Goal: Communication & Community: Participate in discussion

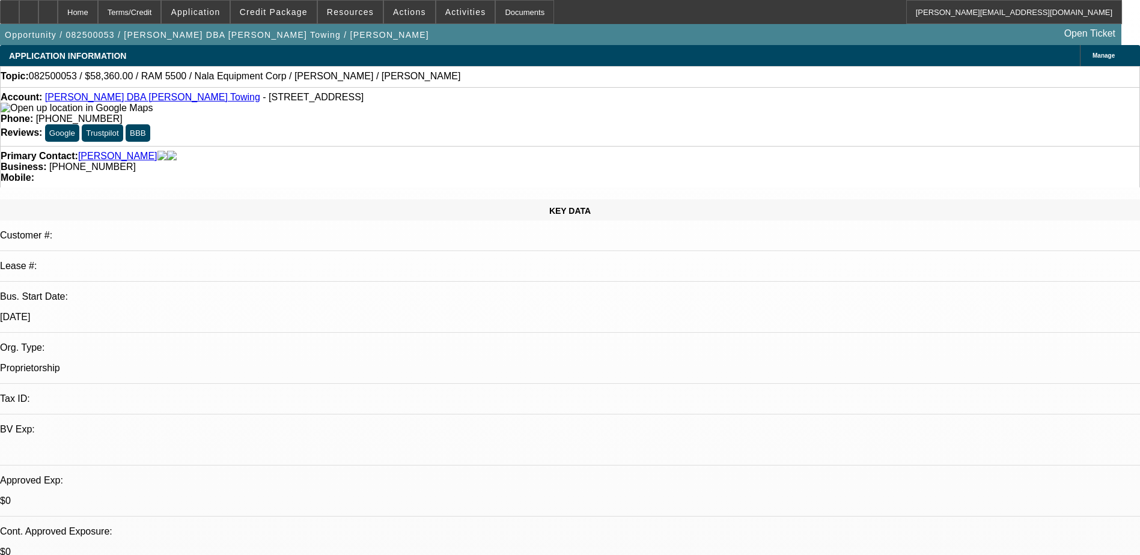
select select "0.2"
select select "2"
select select "0.1"
select select "1"
select select "2"
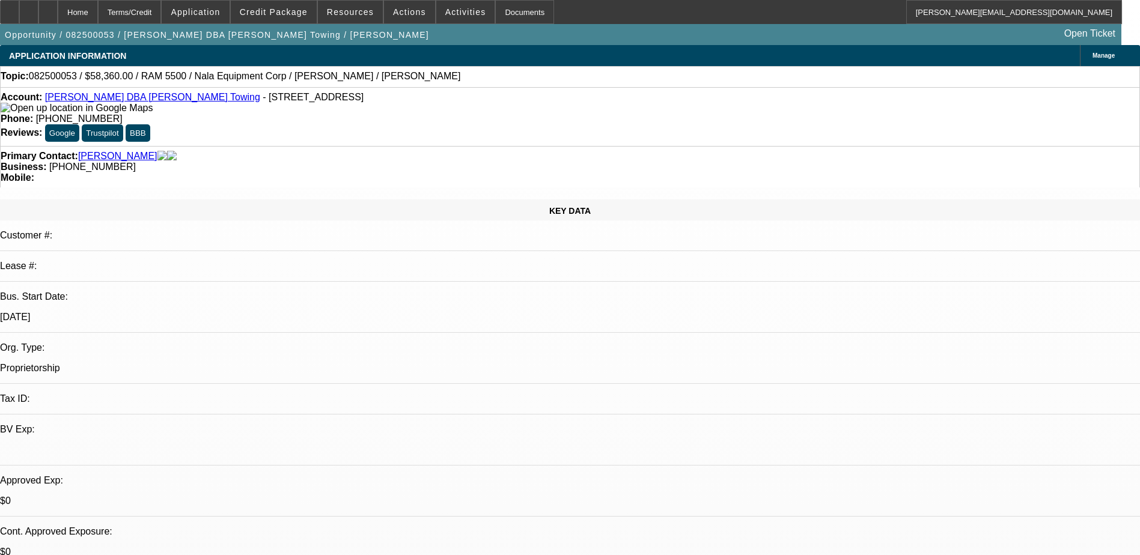
select select "4"
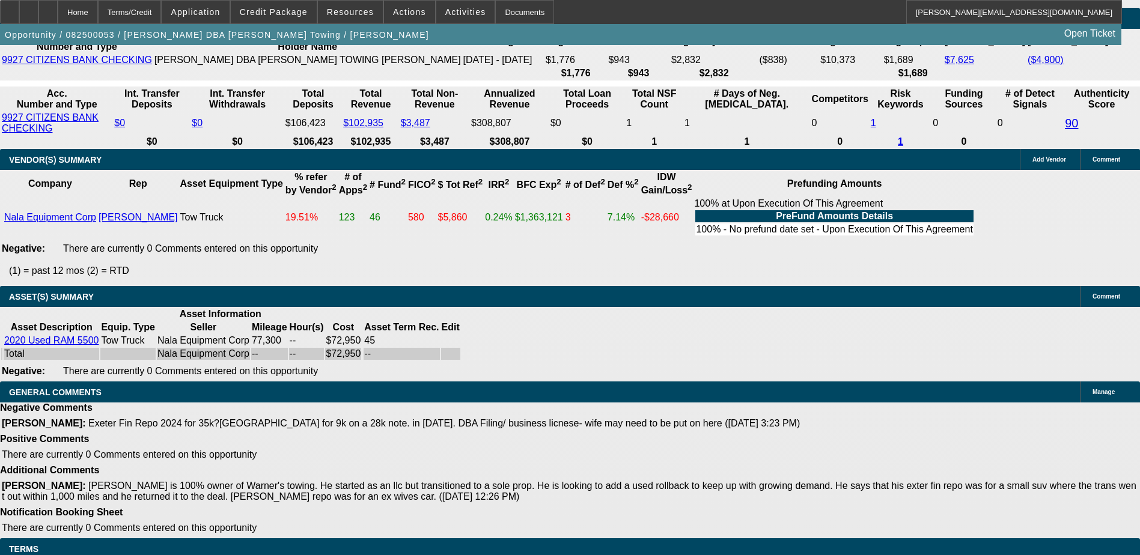
scroll to position [100, 0]
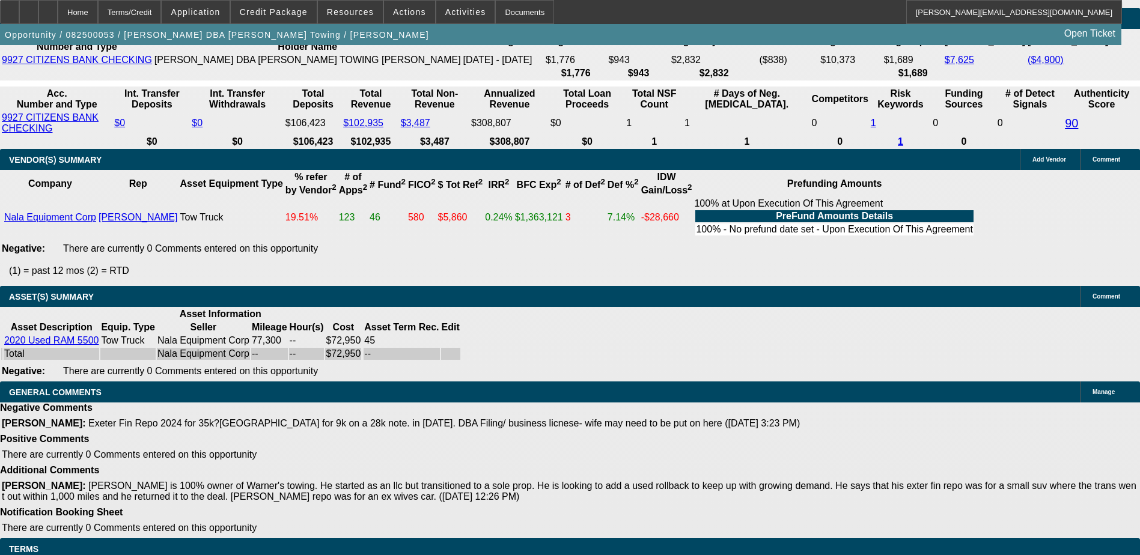
scroll to position [0, 0]
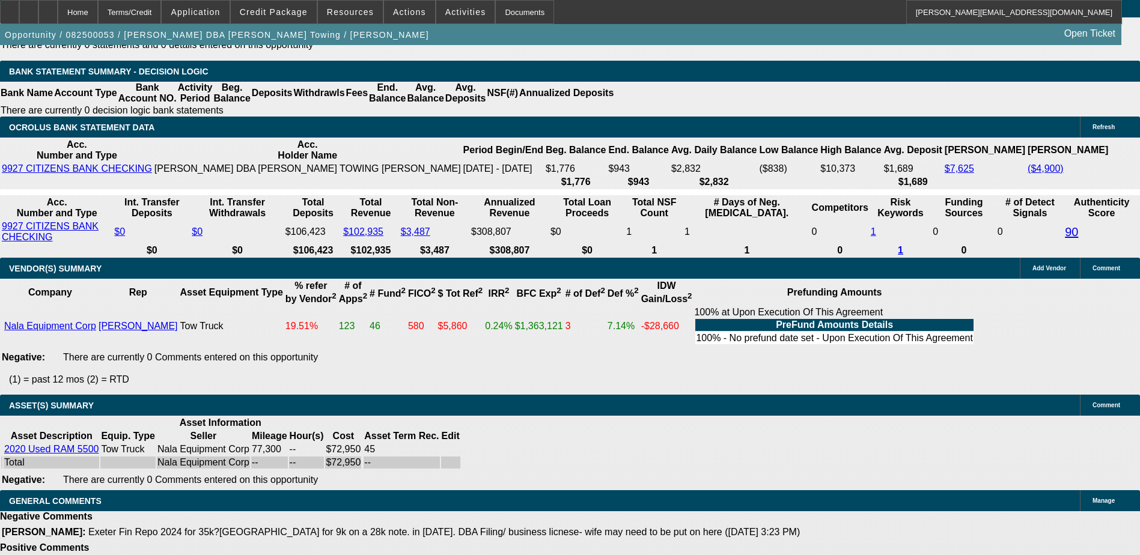
scroll to position [2124, 0]
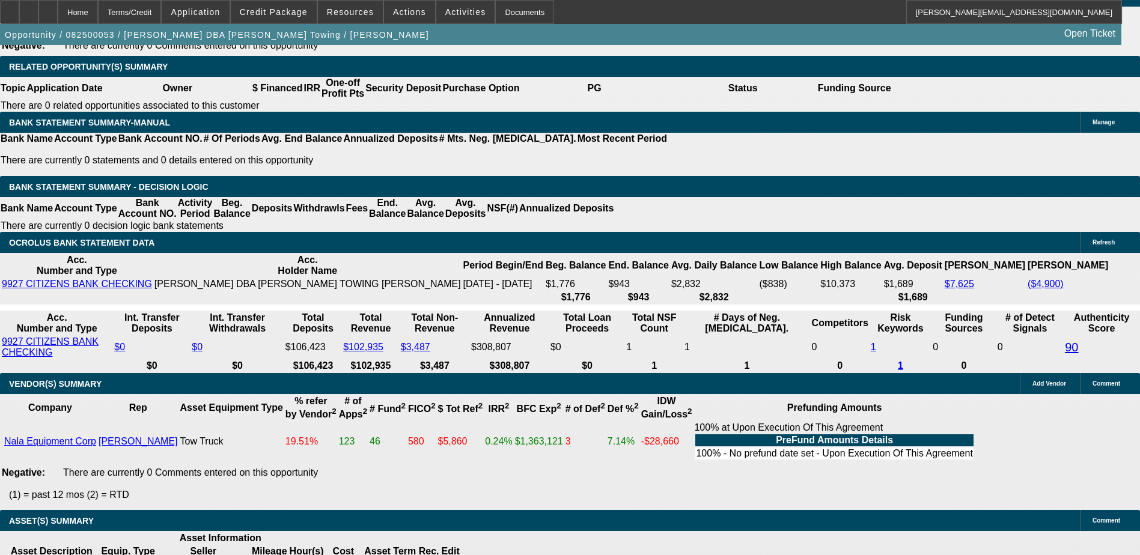
scroll to position [2004, 0]
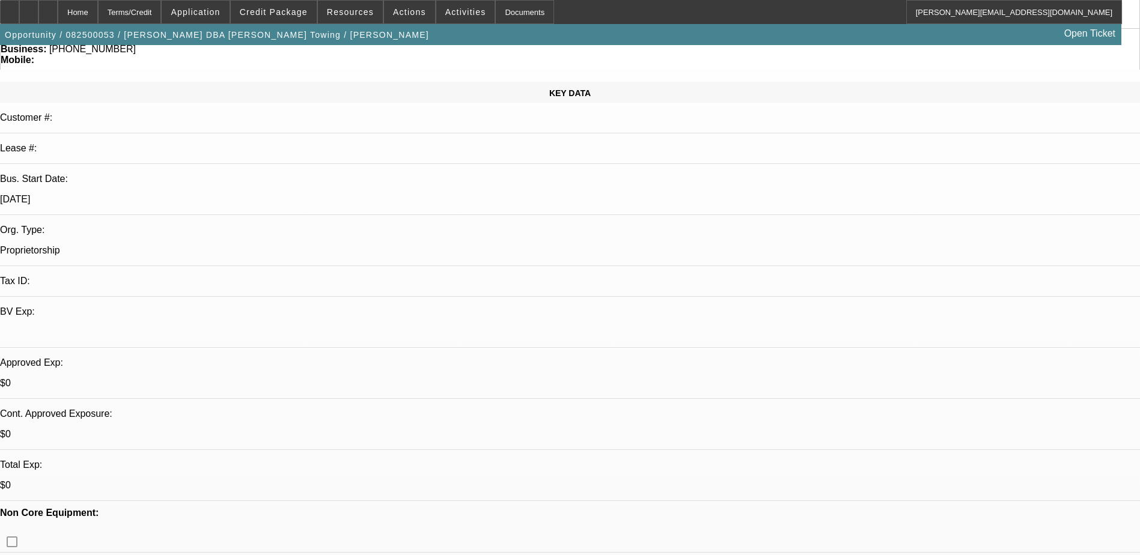
scroll to position [0, 0]
